Goal: Subscribe to service/newsletter

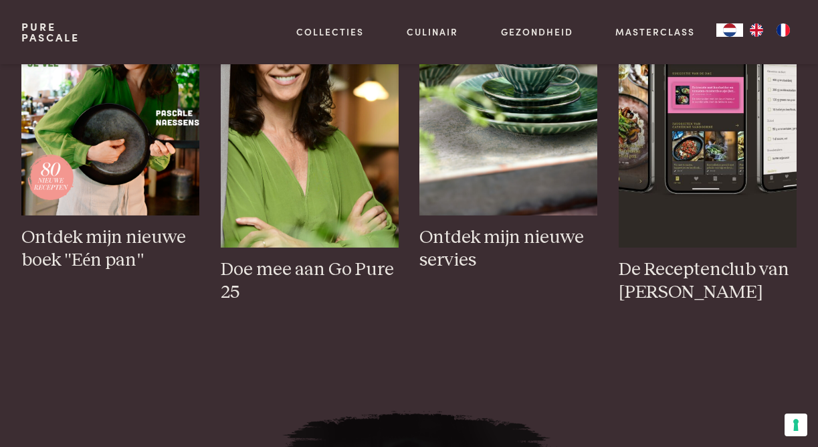
scroll to position [595, 0]
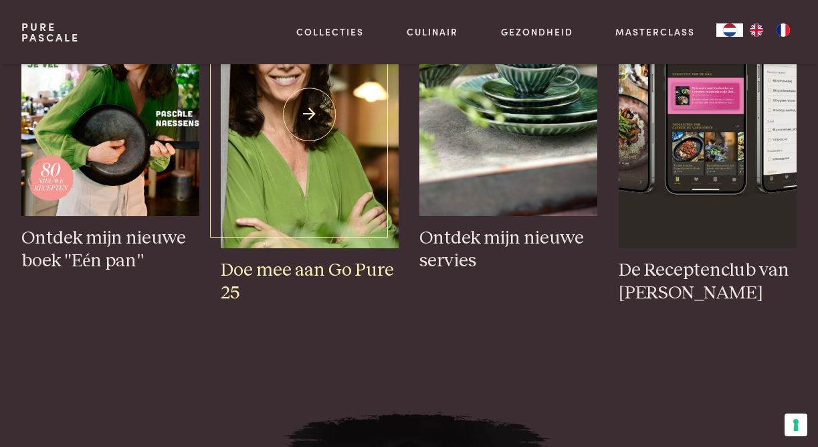
click at [329, 269] on h3 "Doe mee aan Go Pure 25" at bounding box center [310, 282] width 178 height 46
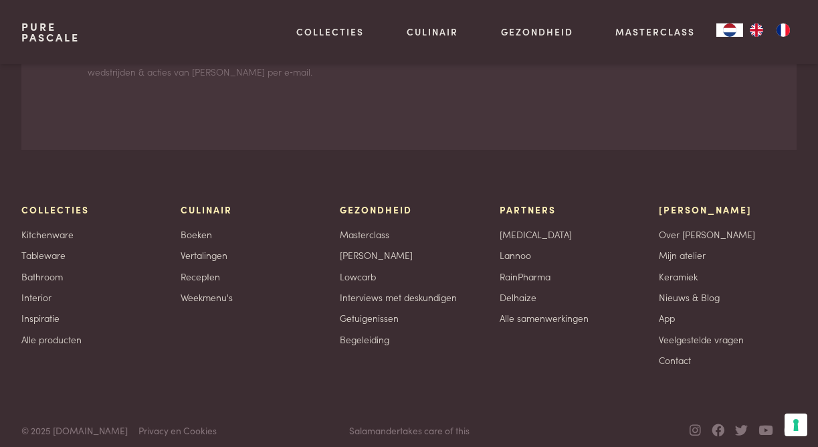
scroll to position [4456, 0]
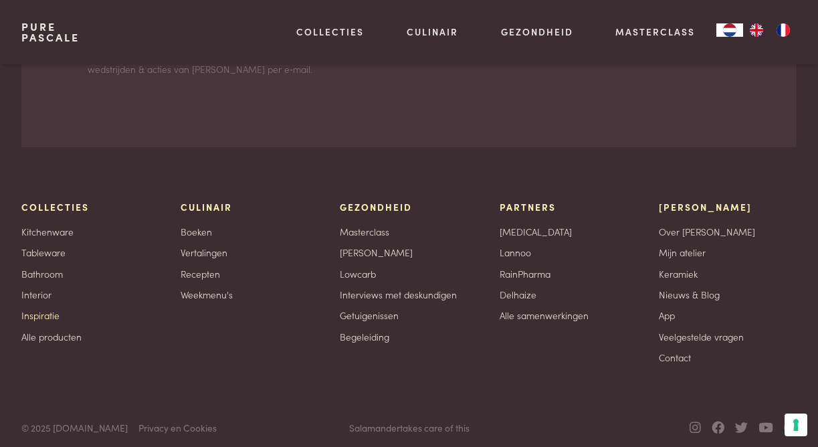
click at [39, 322] on link "Inspiratie" at bounding box center [40, 315] width 38 height 14
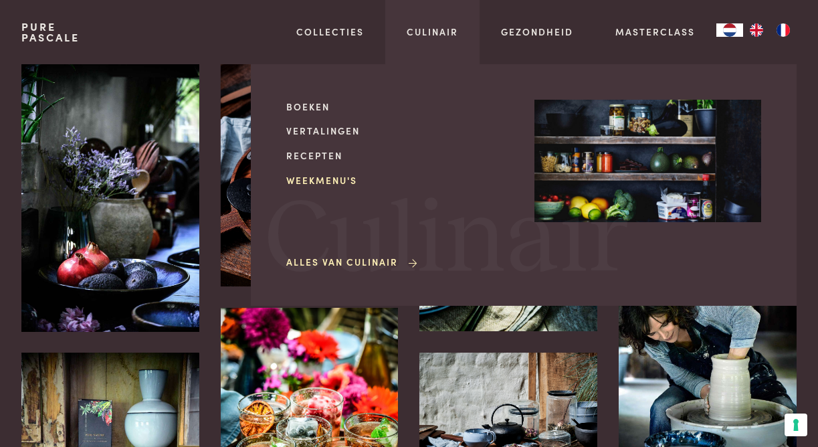
click at [321, 179] on link "Weekmenu's" at bounding box center [399, 180] width 227 height 14
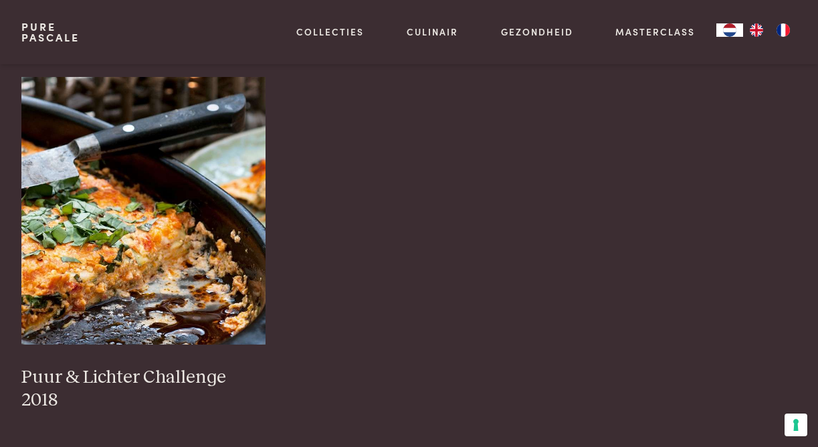
scroll to position [1381, 0]
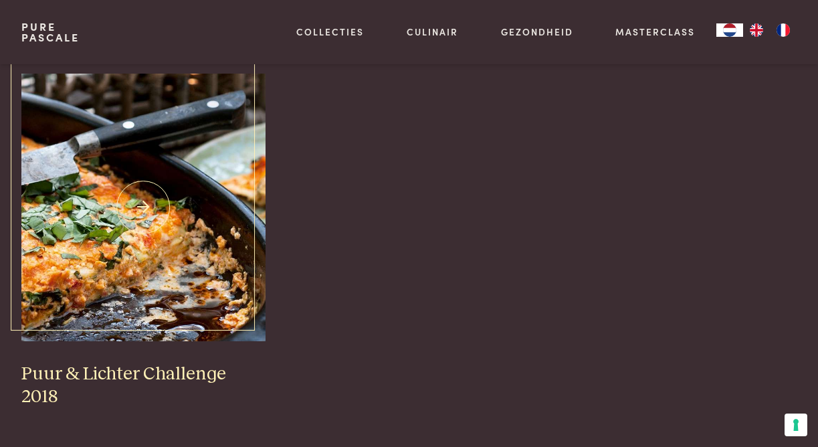
click at [135, 243] on img at bounding box center [143, 208] width 244 height 268
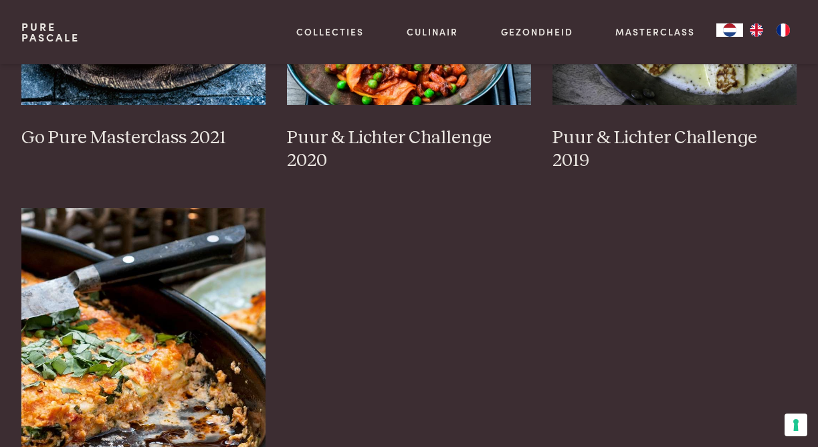
scroll to position [1056, 0]
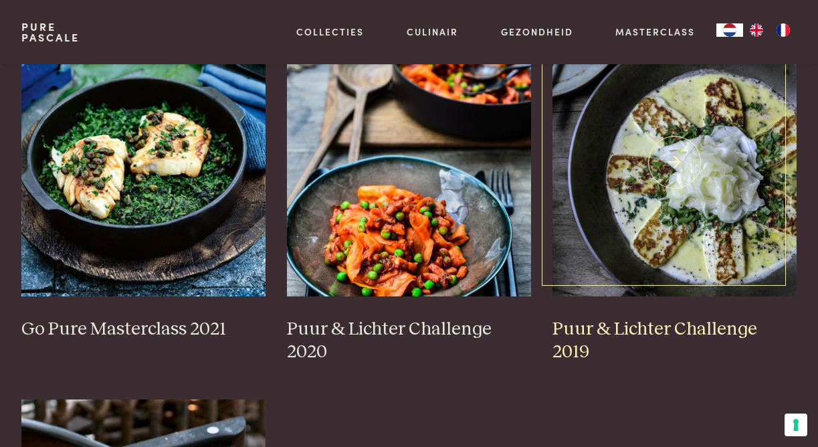
click at [734, 180] on img at bounding box center [675, 163] width 244 height 268
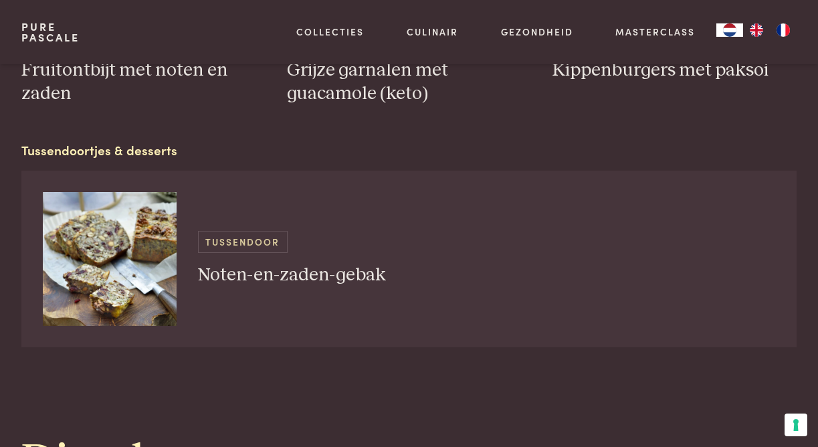
scroll to position [1171, 0]
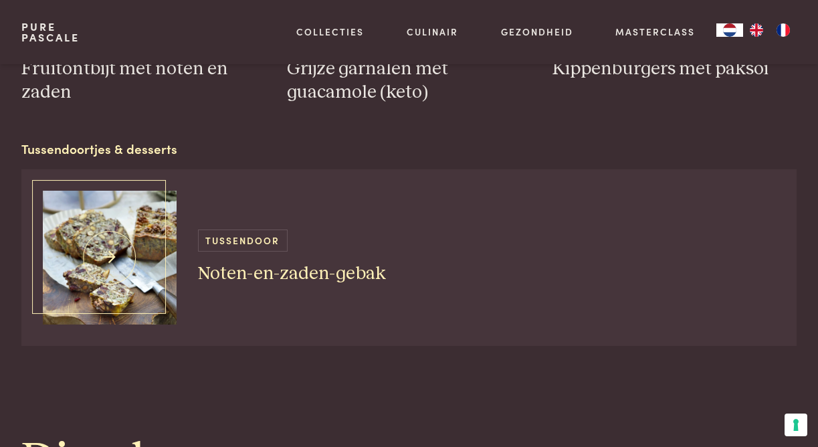
click at [231, 268] on h3 "Noten-en-zaden-gebak" at bounding box center [292, 273] width 188 height 23
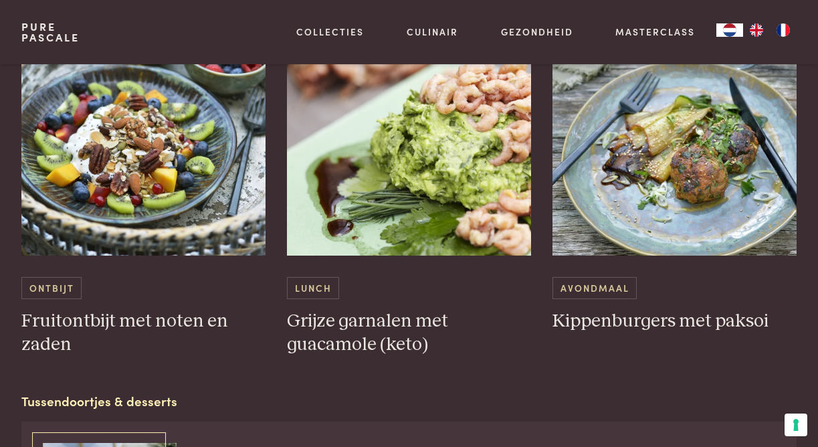
scroll to position [918, 0]
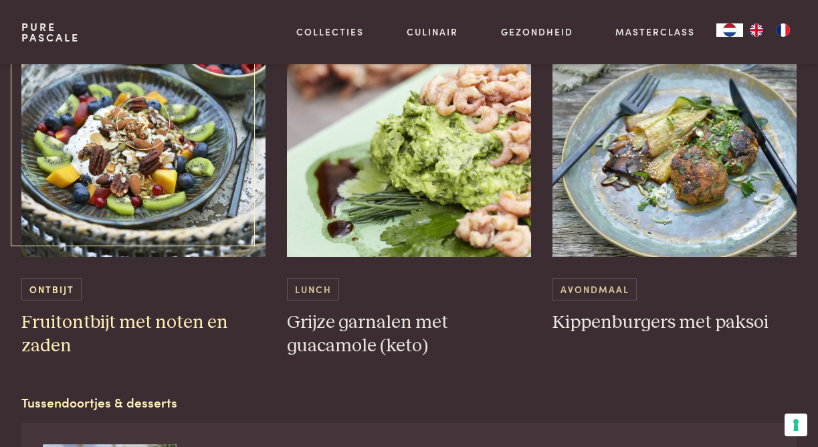
click at [141, 148] on img at bounding box center [143, 123] width 244 height 268
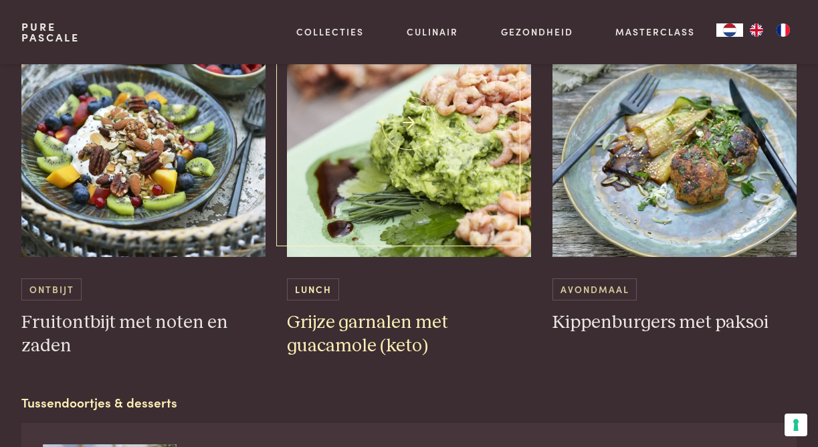
click at [445, 221] on img at bounding box center [409, 123] width 244 height 268
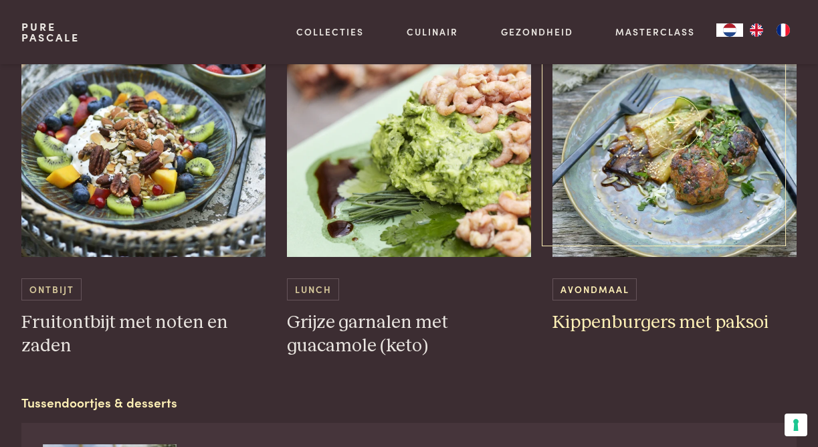
click at [674, 203] on img at bounding box center [675, 123] width 244 height 268
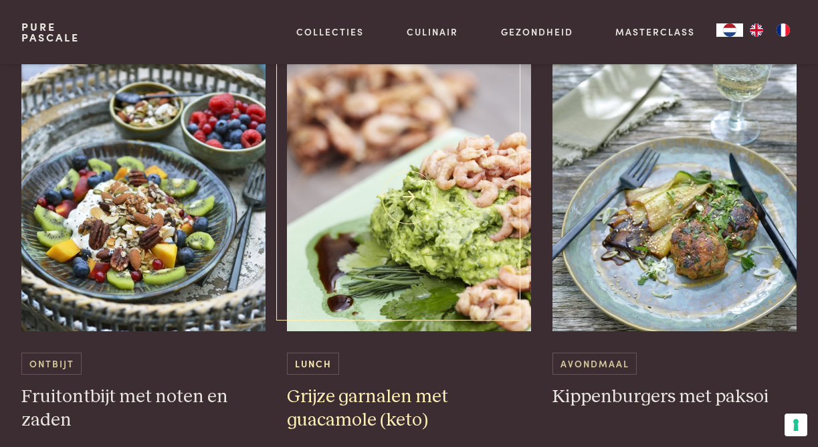
scroll to position [839, 0]
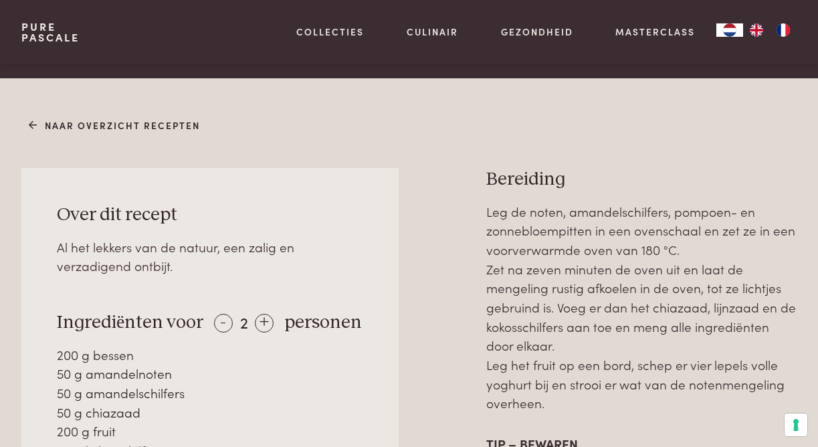
scroll to position [410, 0]
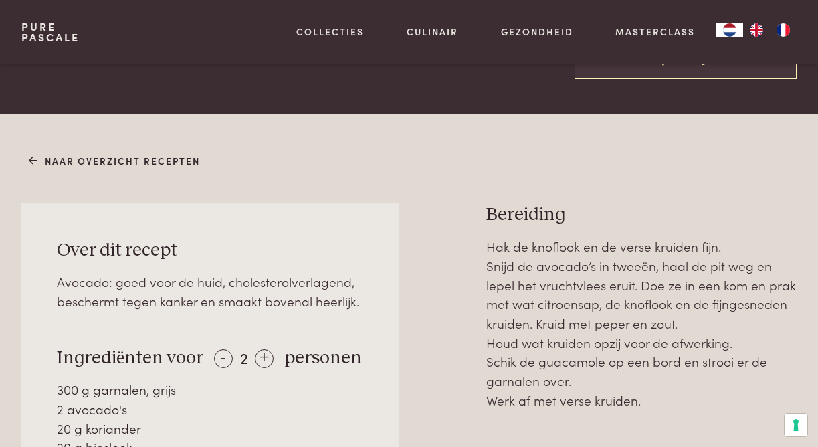
scroll to position [459, 0]
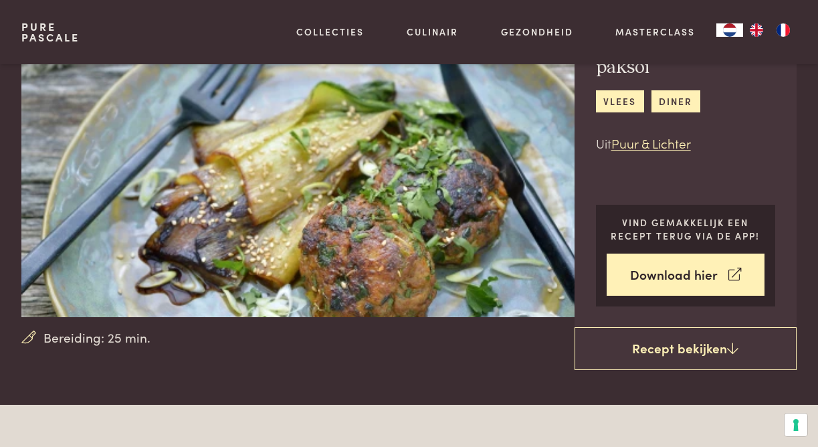
scroll to position [90, 0]
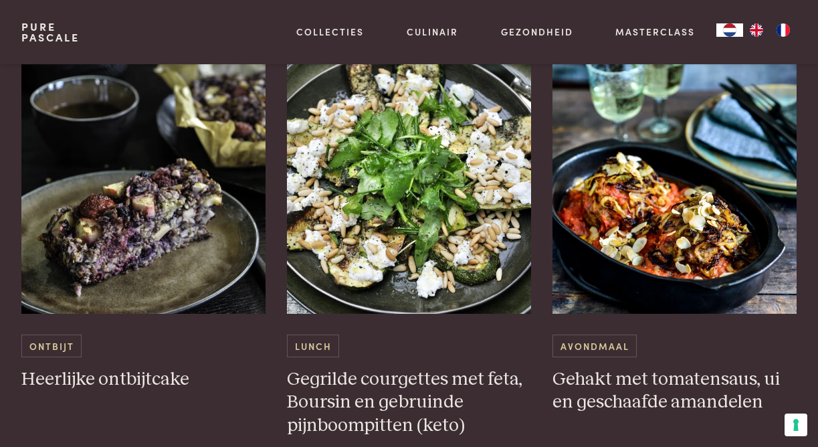
scroll to position [1952, 0]
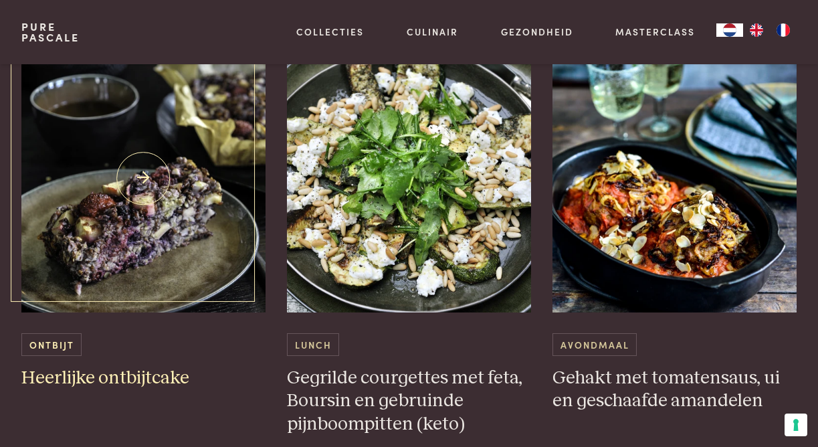
click at [140, 188] on img at bounding box center [143, 179] width 244 height 268
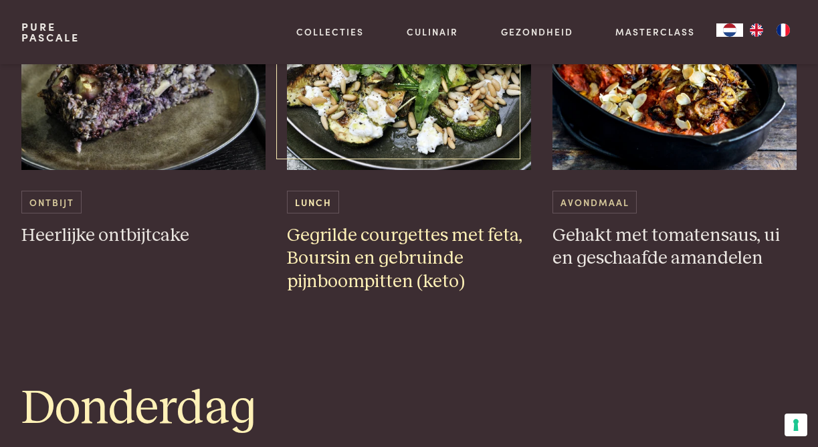
scroll to position [2096, 0]
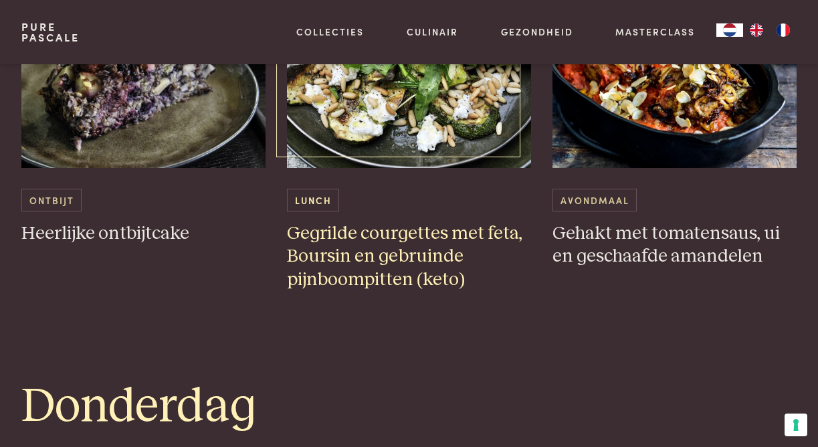
click at [381, 262] on h3 "Gegrilde courgettes met feta, Boursin en gebruinde pijnboompitten (keto)" at bounding box center [409, 257] width 244 height 70
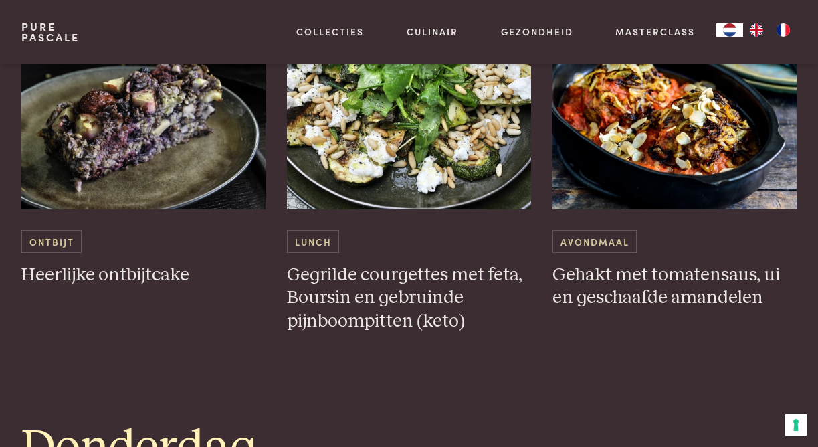
scroll to position [2050, 0]
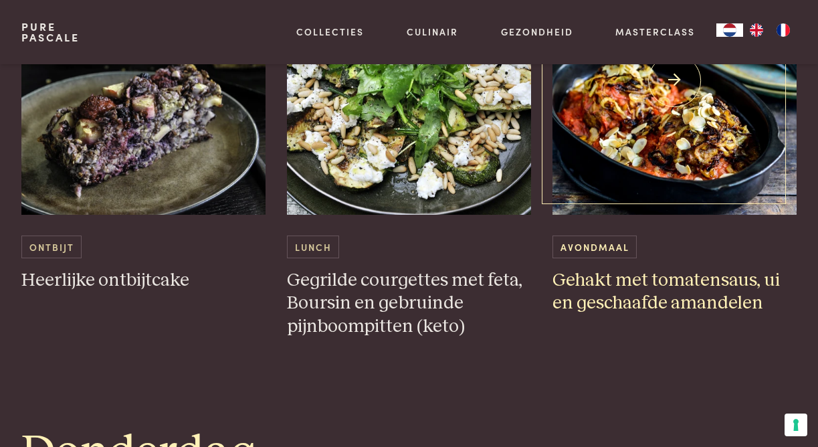
click at [662, 132] on img at bounding box center [675, 81] width 244 height 268
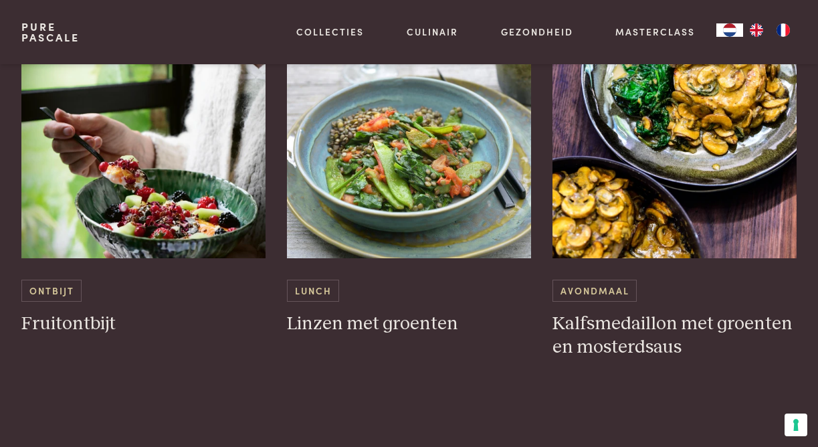
scroll to position [2569, 0]
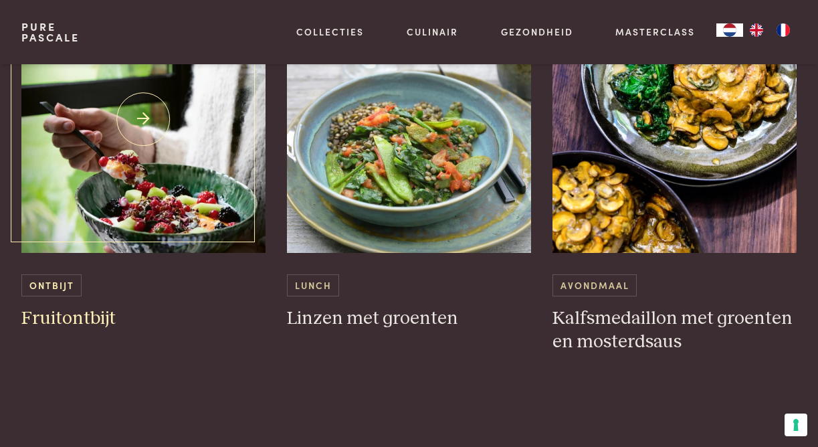
click at [144, 129] on img at bounding box center [143, 119] width 244 height 268
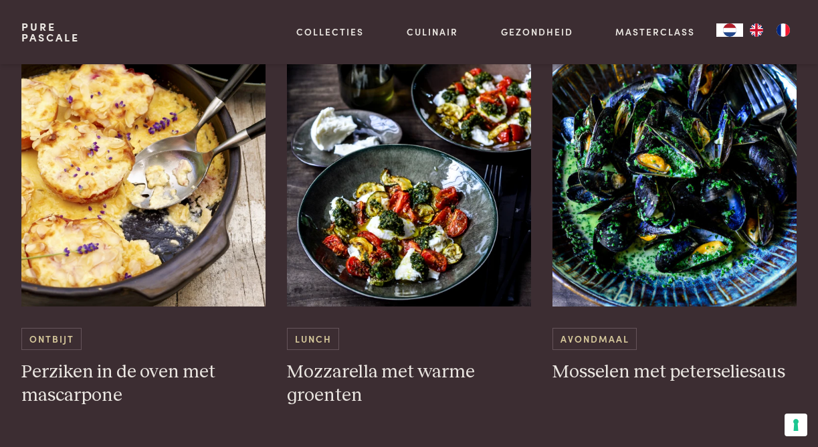
scroll to position [3588, 0]
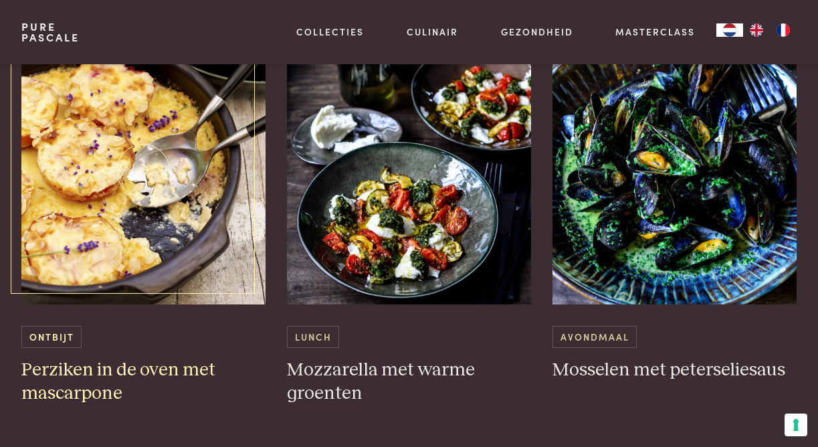
click at [143, 192] on img at bounding box center [143, 171] width 244 height 268
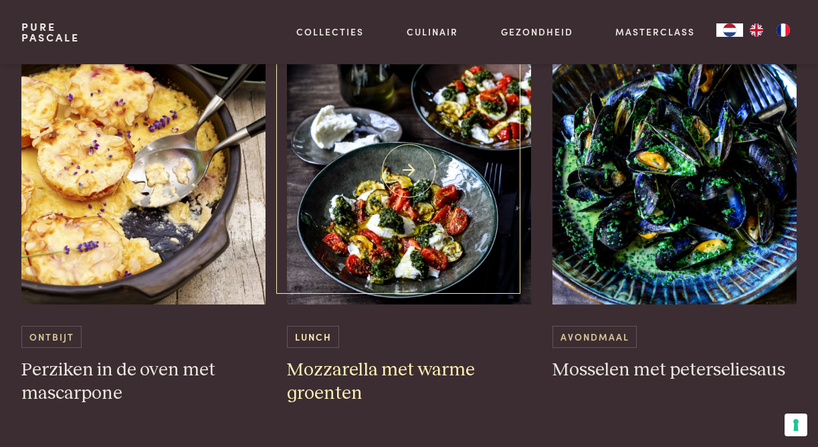
click at [403, 206] on img at bounding box center [409, 171] width 244 height 268
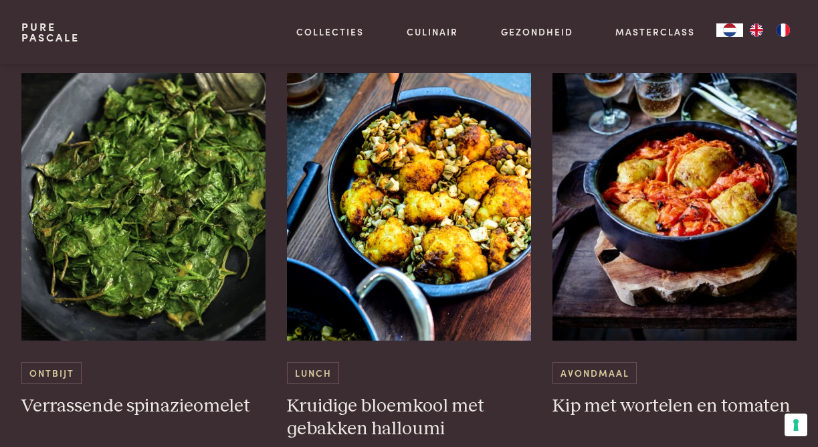
scroll to position [4092, 0]
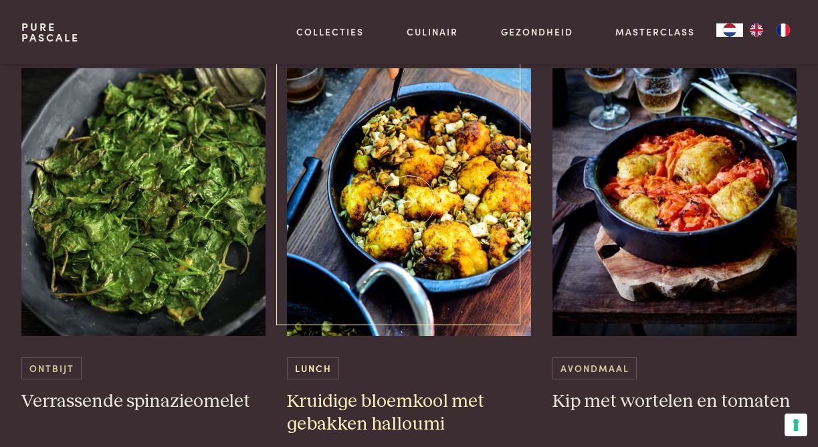
click at [417, 178] on img at bounding box center [409, 202] width 244 height 268
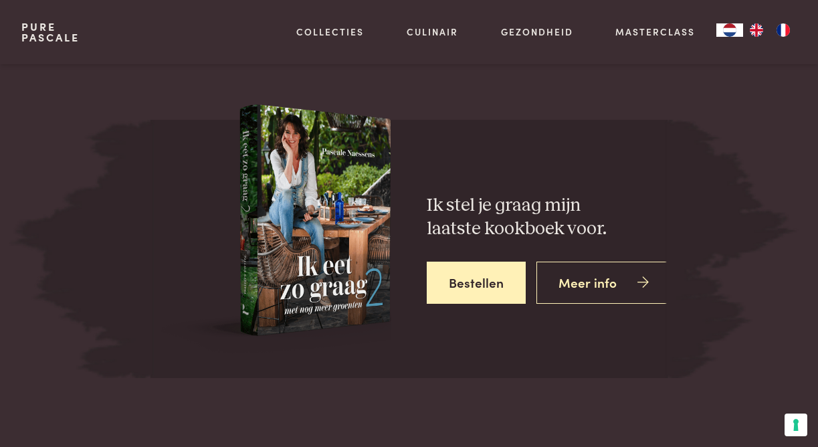
scroll to position [4995, 0]
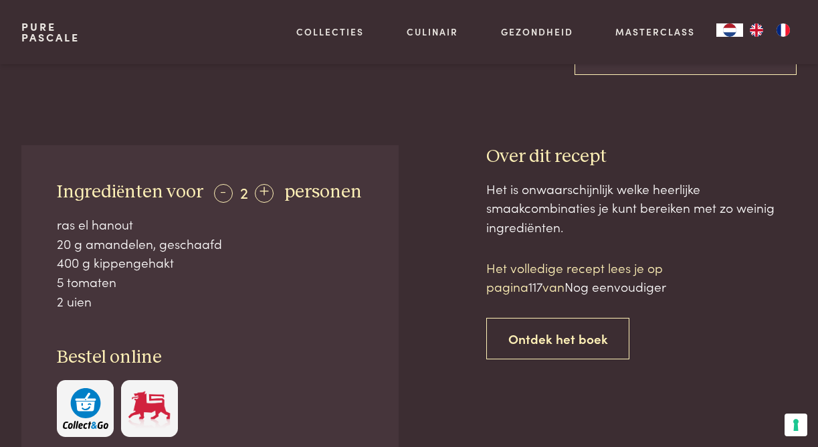
scroll to position [470, 0]
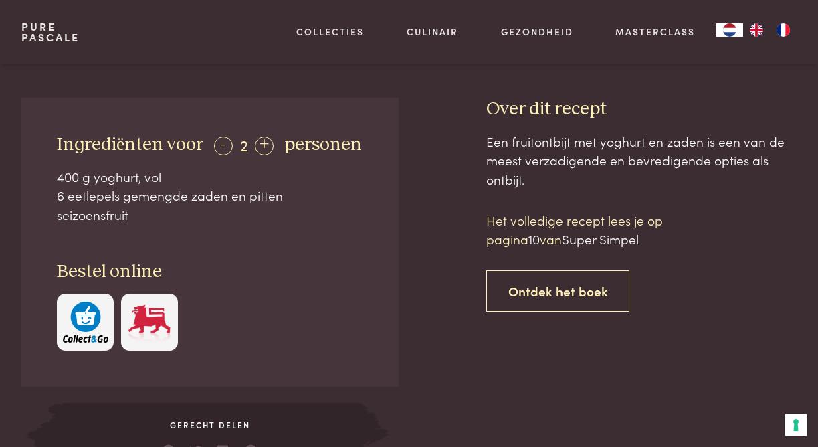
scroll to position [424, 0]
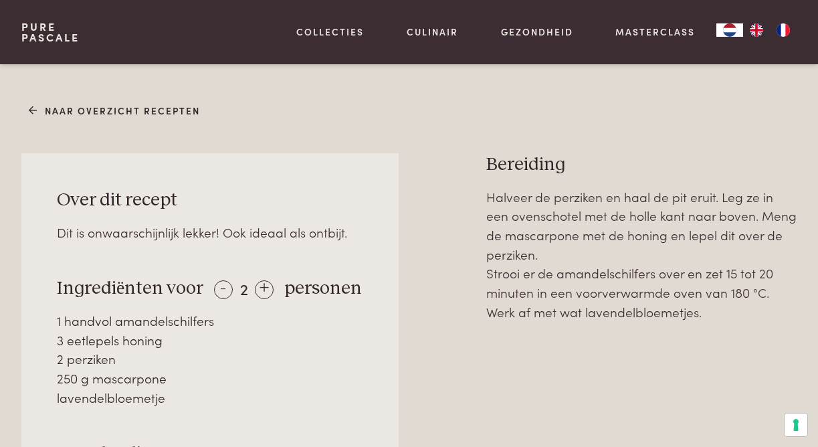
scroll to position [466, 0]
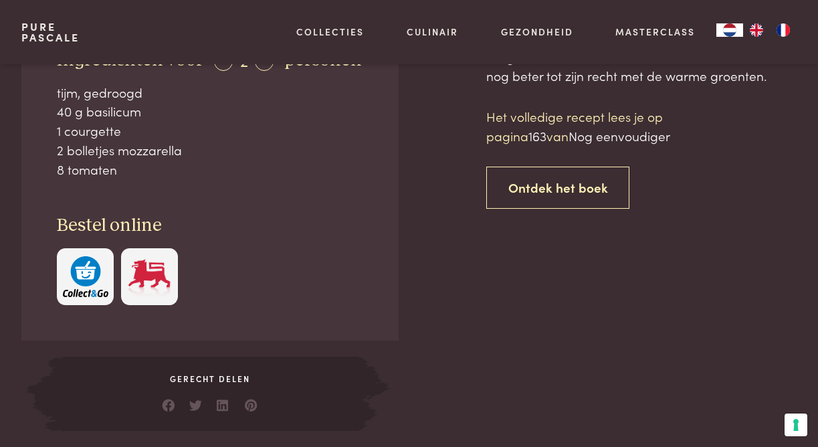
scroll to position [553, 0]
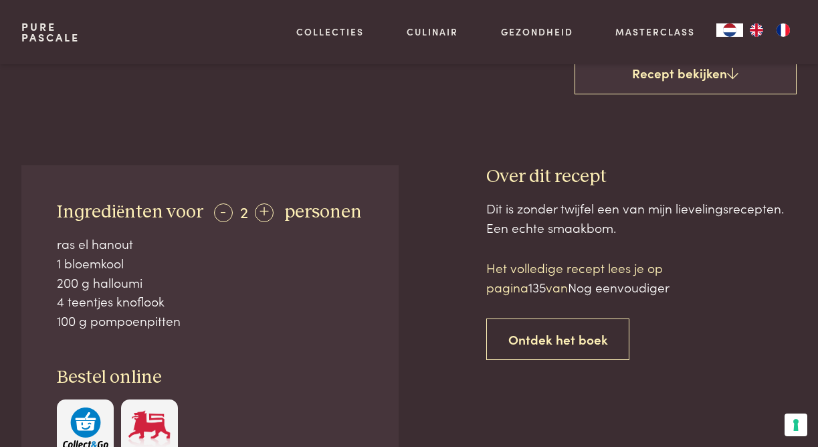
scroll to position [424, 0]
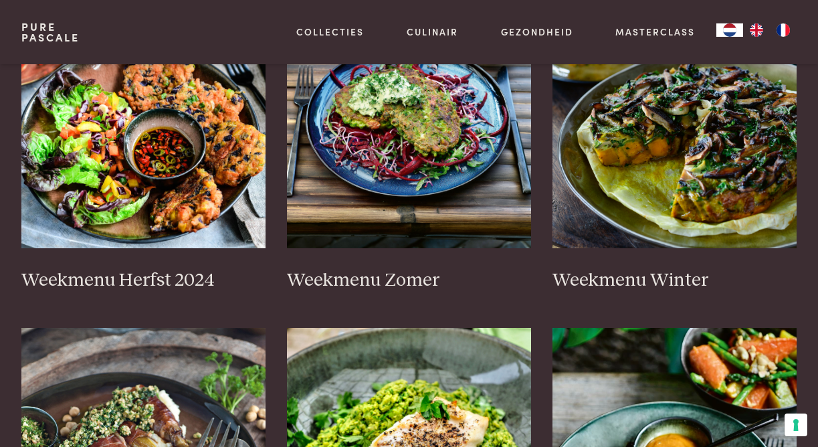
scroll to position [387, 0]
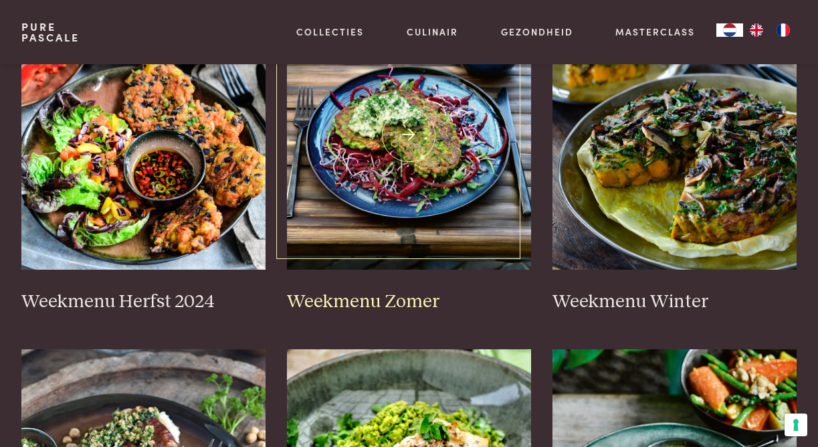
click at [437, 142] on img at bounding box center [409, 136] width 244 height 268
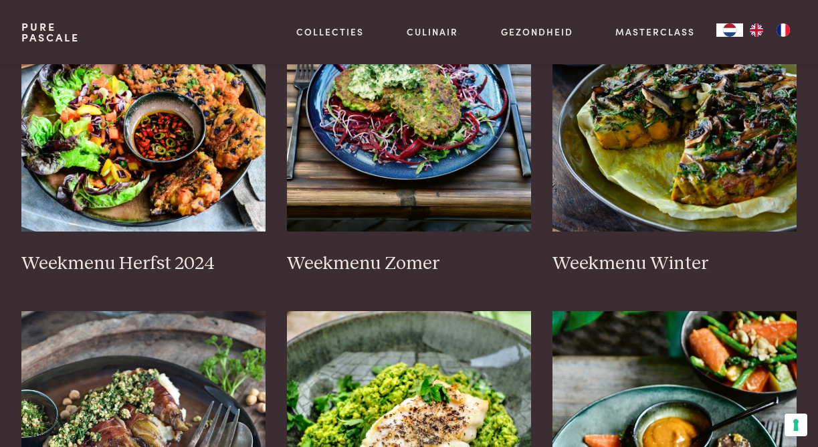
scroll to position [429, 0]
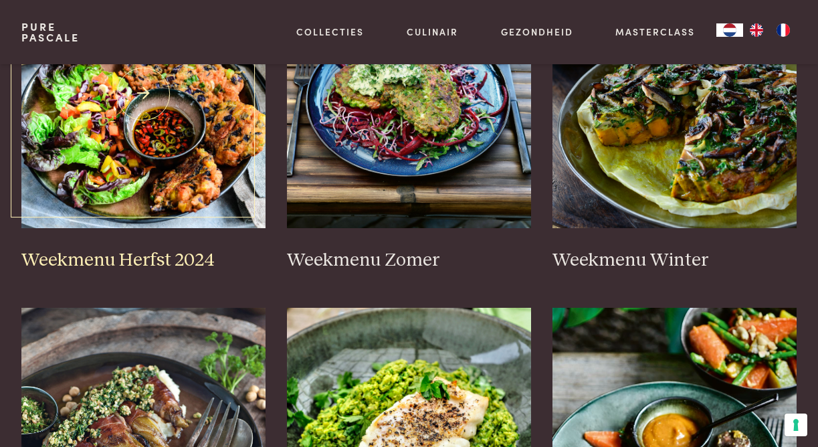
click at [186, 122] on img at bounding box center [143, 95] width 244 height 268
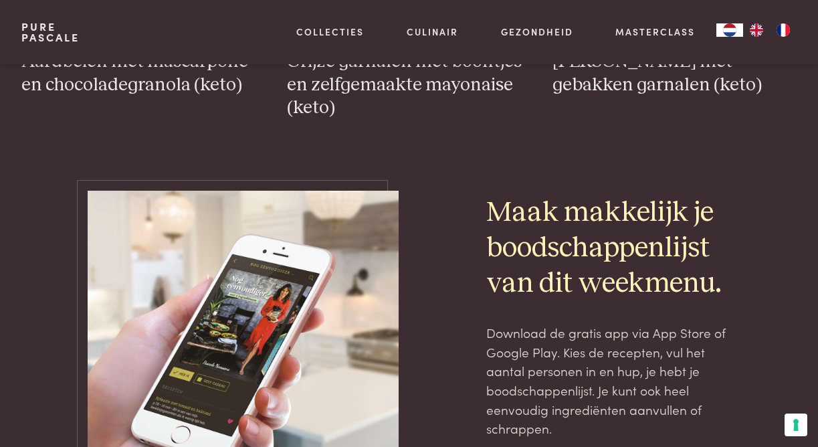
scroll to position [4456, 0]
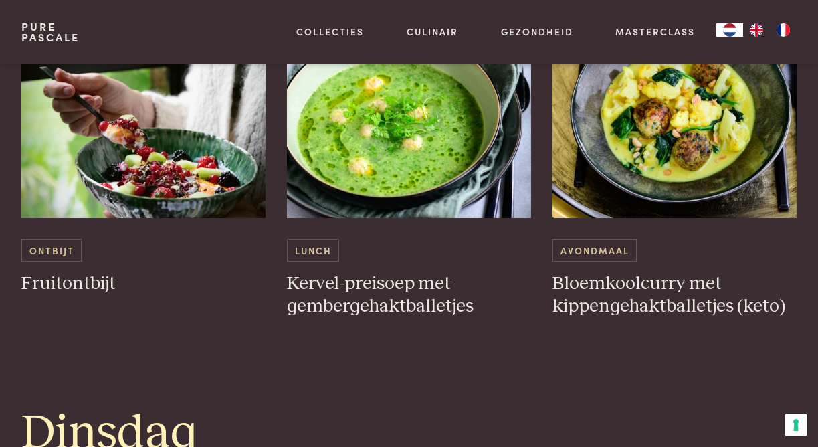
scroll to position [965, 0]
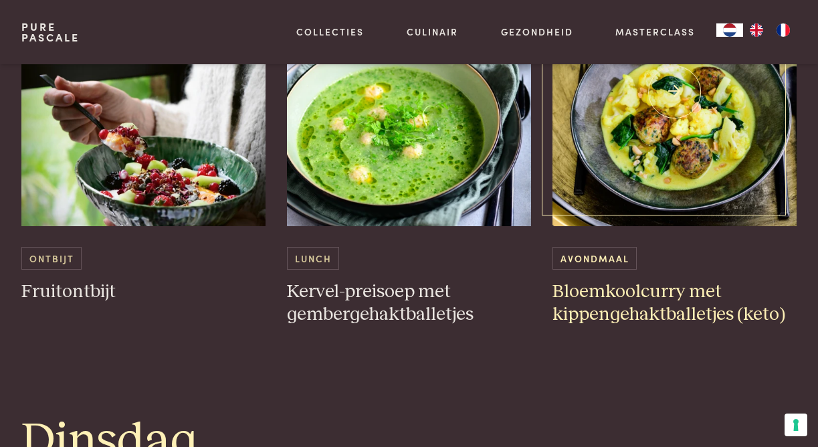
click at [688, 140] on img at bounding box center [675, 93] width 244 height 268
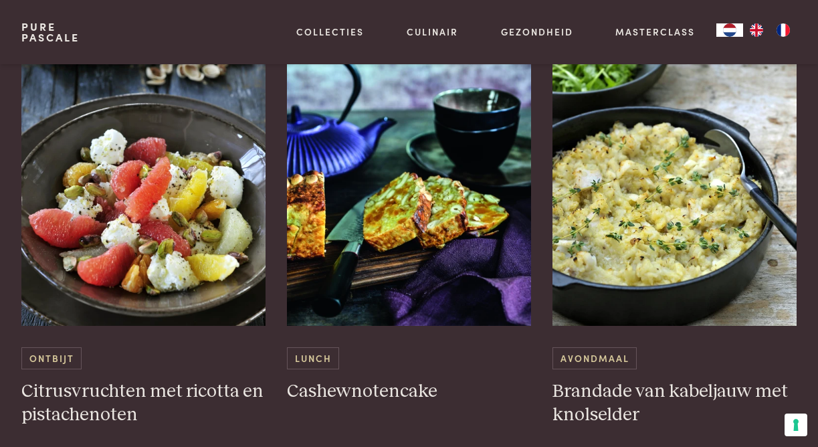
scroll to position [1964, 0]
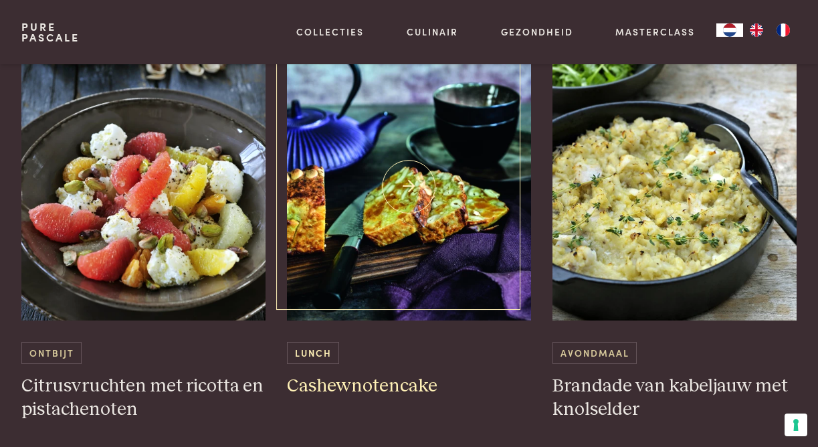
click at [417, 218] on img at bounding box center [409, 187] width 244 height 268
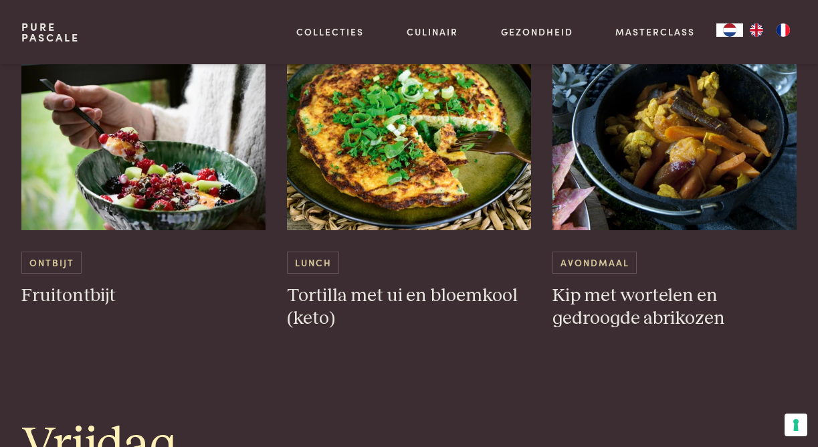
scroll to position [2590, 0]
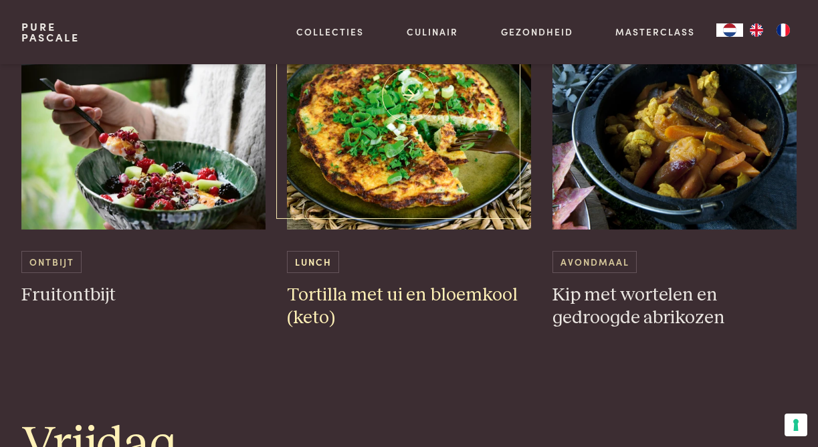
click at [429, 161] on img at bounding box center [409, 96] width 244 height 268
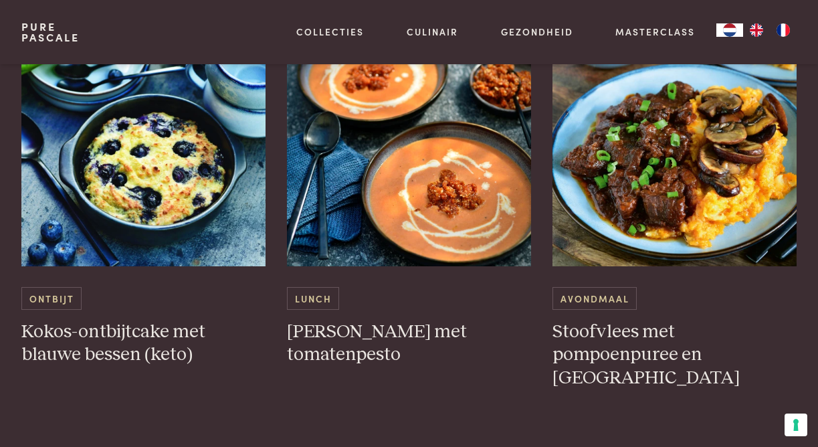
scroll to position [3630, 0]
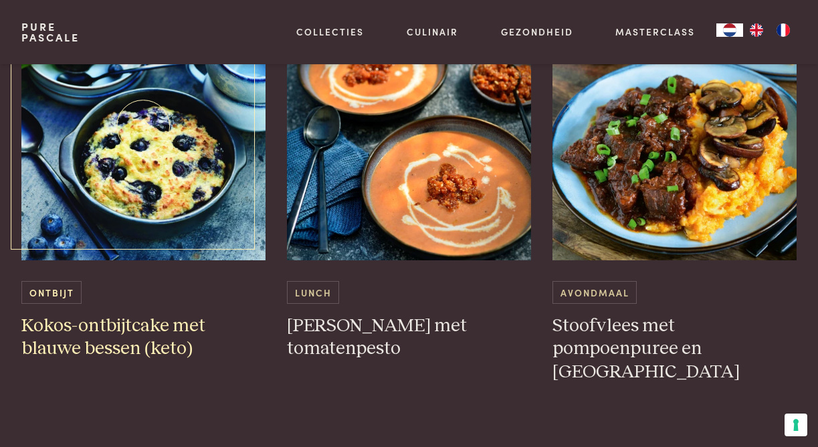
click at [138, 124] on img at bounding box center [143, 127] width 244 height 268
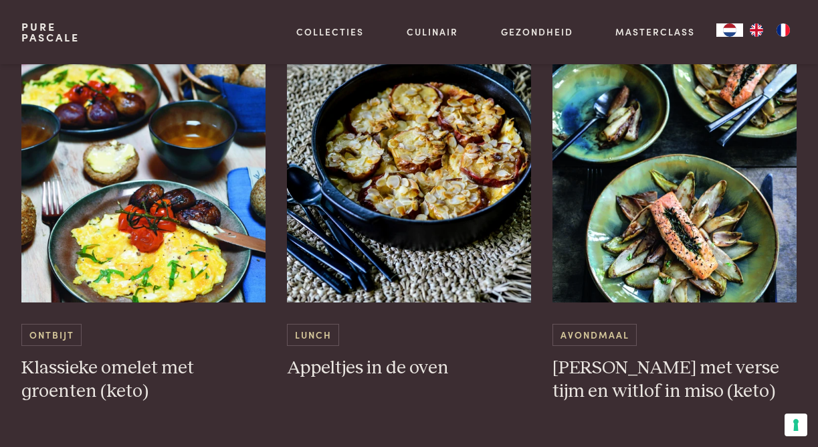
scroll to position [4145, 0]
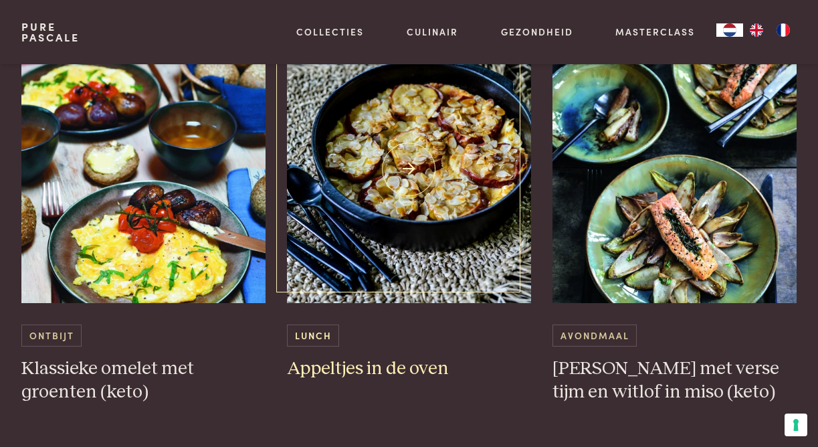
click at [396, 167] on img at bounding box center [409, 169] width 244 height 268
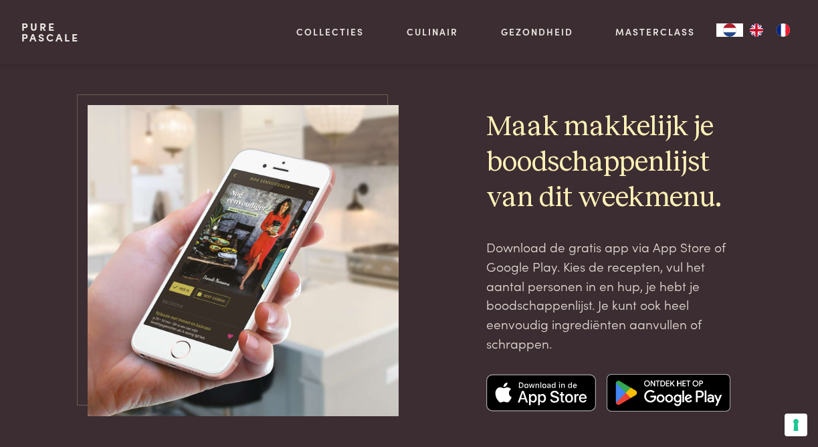
scroll to position [4514, 0]
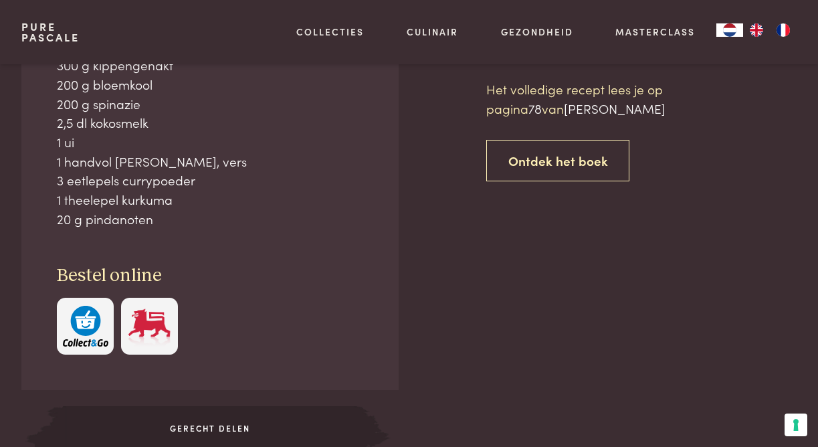
scroll to position [607, 0]
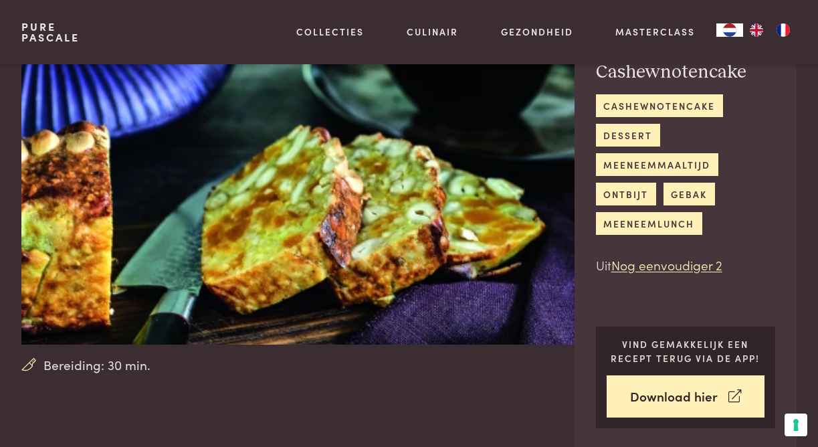
scroll to position [65, 0]
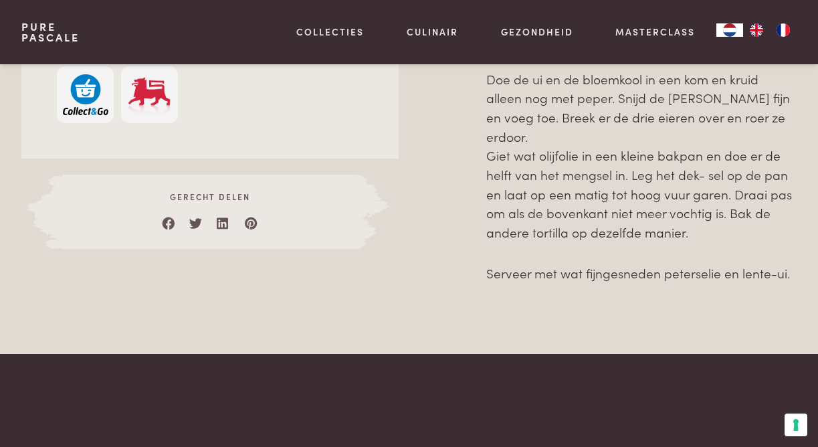
scroll to position [947, 0]
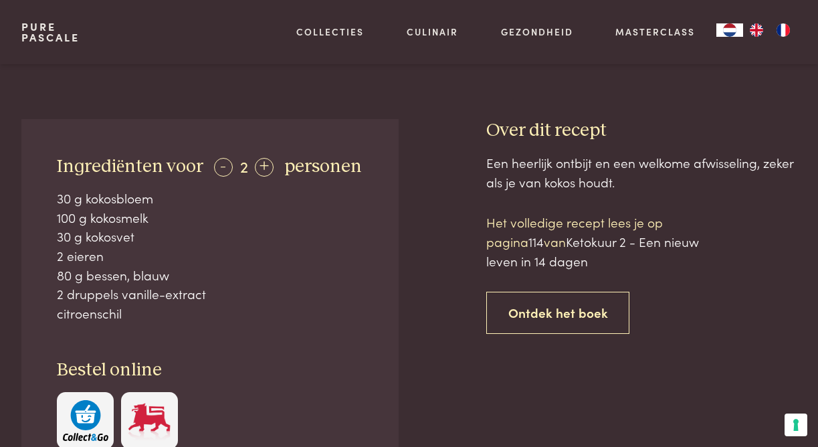
scroll to position [488, 0]
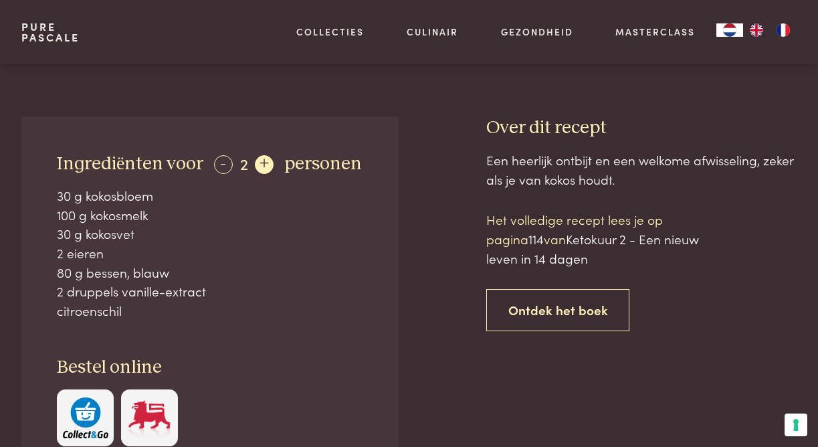
click at [262, 163] on div "+" at bounding box center [264, 164] width 19 height 19
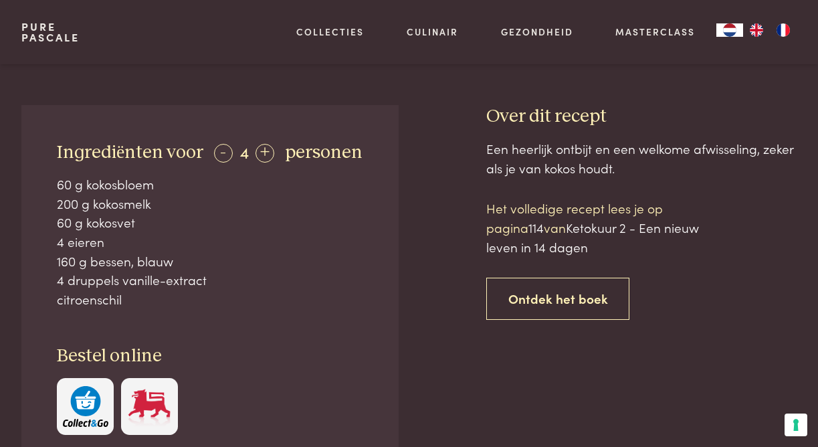
scroll to position [498, 0]
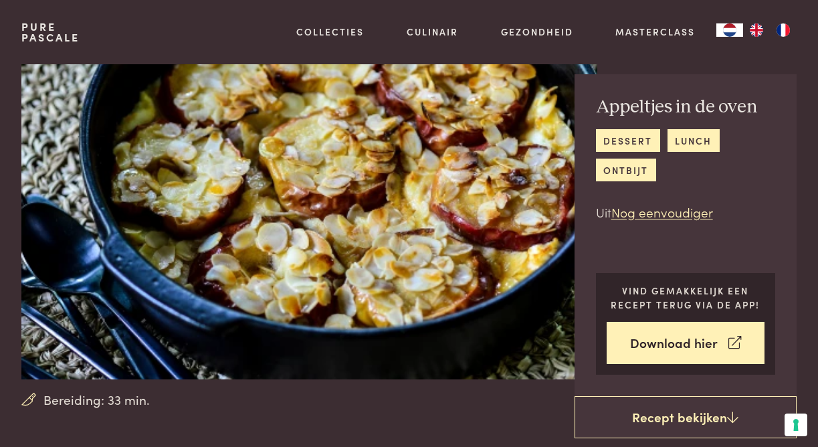
scroll to position [25, 0]
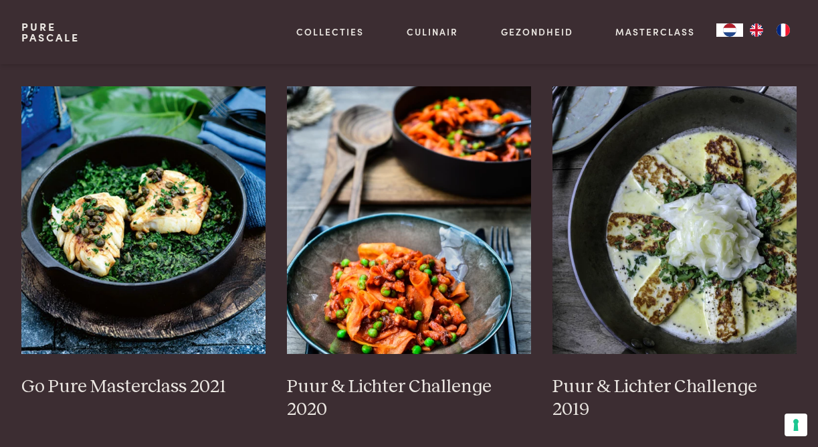
scroll to position [1003, 0]
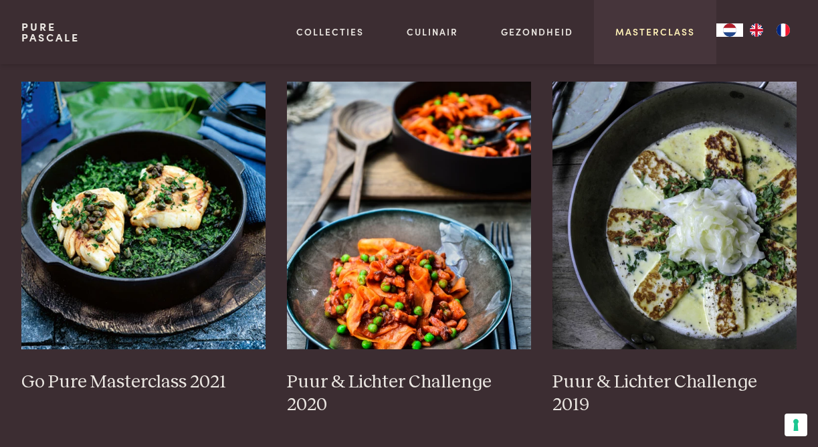
click at [675, 28] on link "Masterclass" at bounding box center [655, 32] width 80 height 14
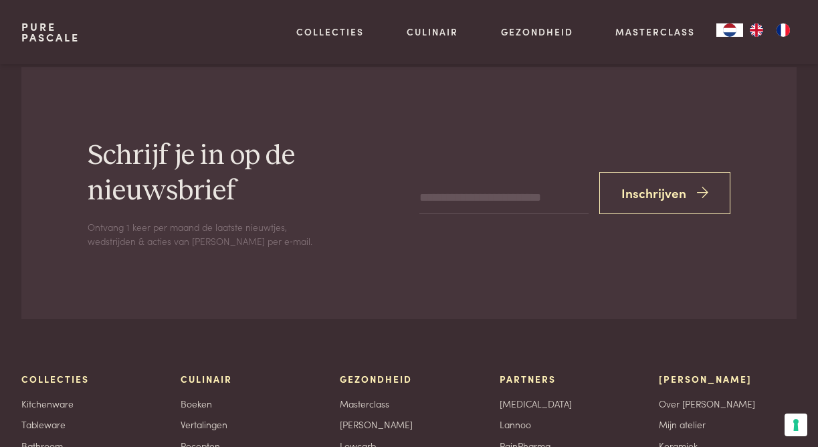
scroll to position [4282, 0]
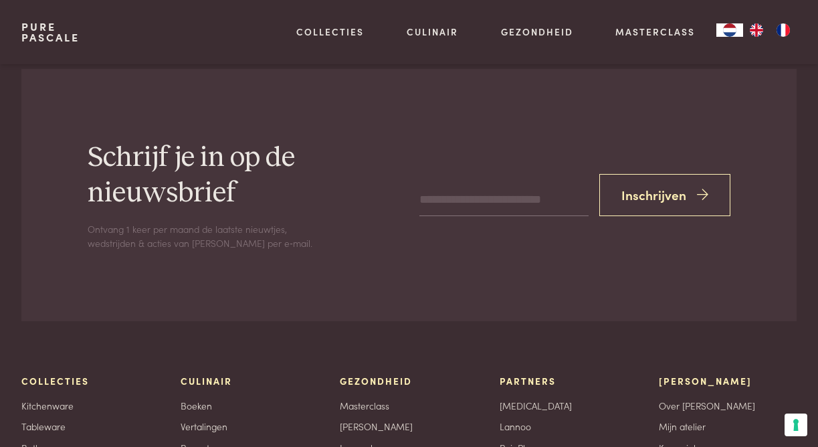
click at [447, 217] on input "email" at bounding box center [503, 201] width 169 height 32
type input "**********"
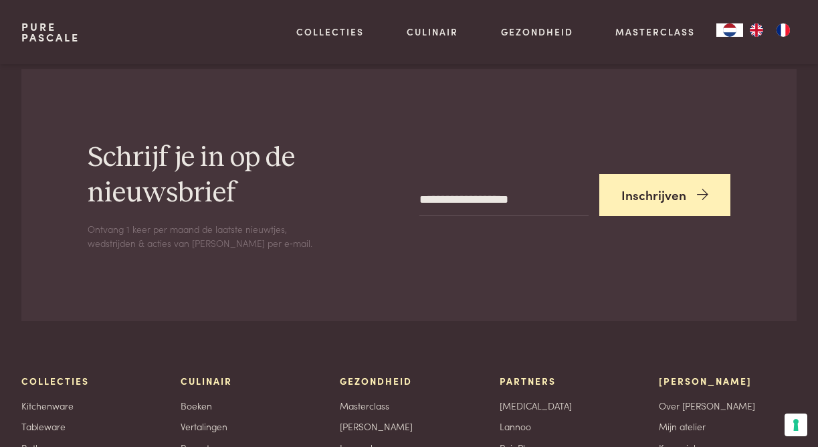
click at [664, 213] on button "Inschrijven" at bounding box center [664, 195] width 131 height 42
